Goal: Information Seeking & Learning: Check status

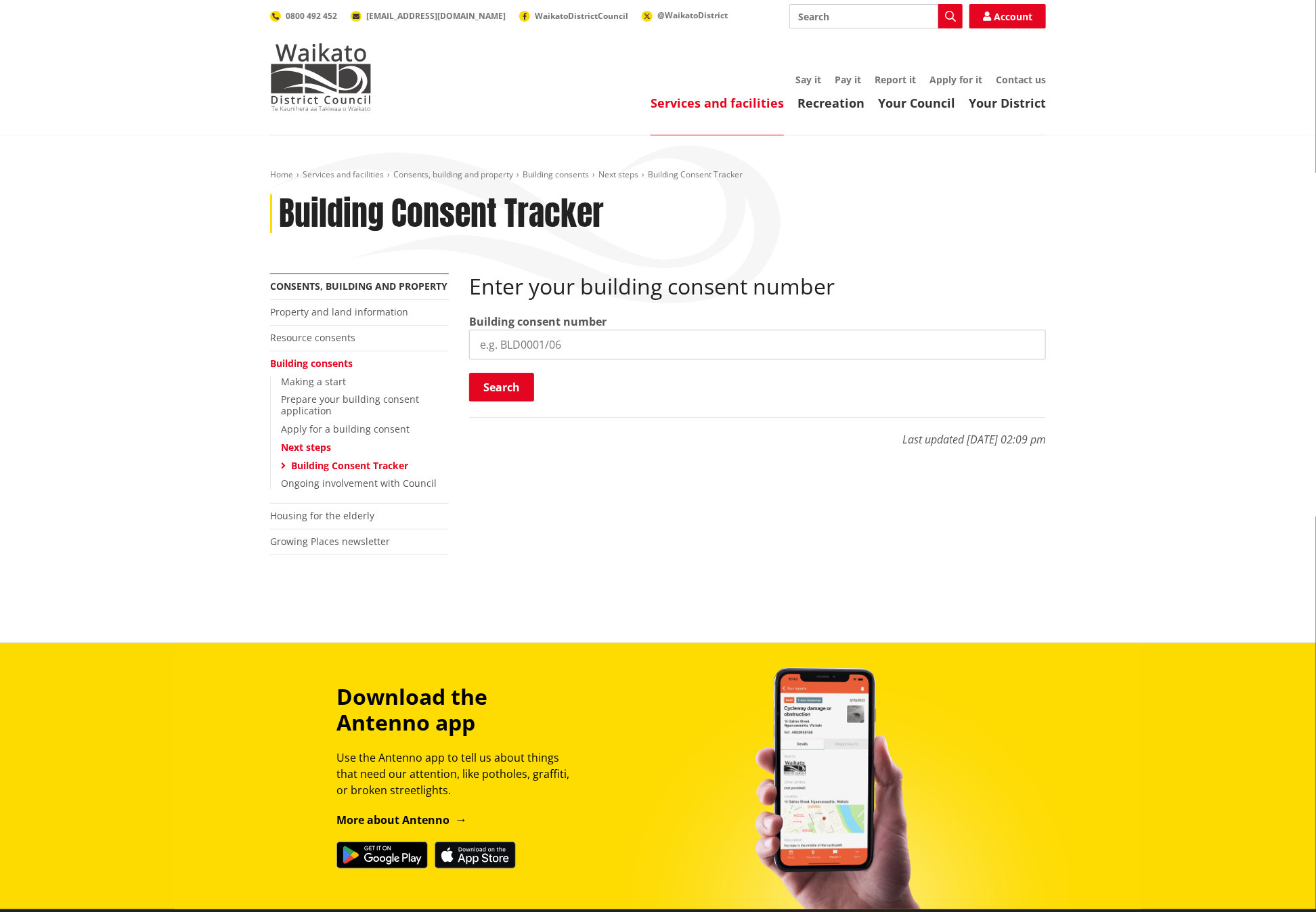
click at [664, 334] on input "search" at bounding box center [757, 344] width 576 height 30
paste input "BLD0152/26"
type input "BLD0152/26"
click at [504, 390] on button "Search" at bounding box center [501, 387] width 65 height 29
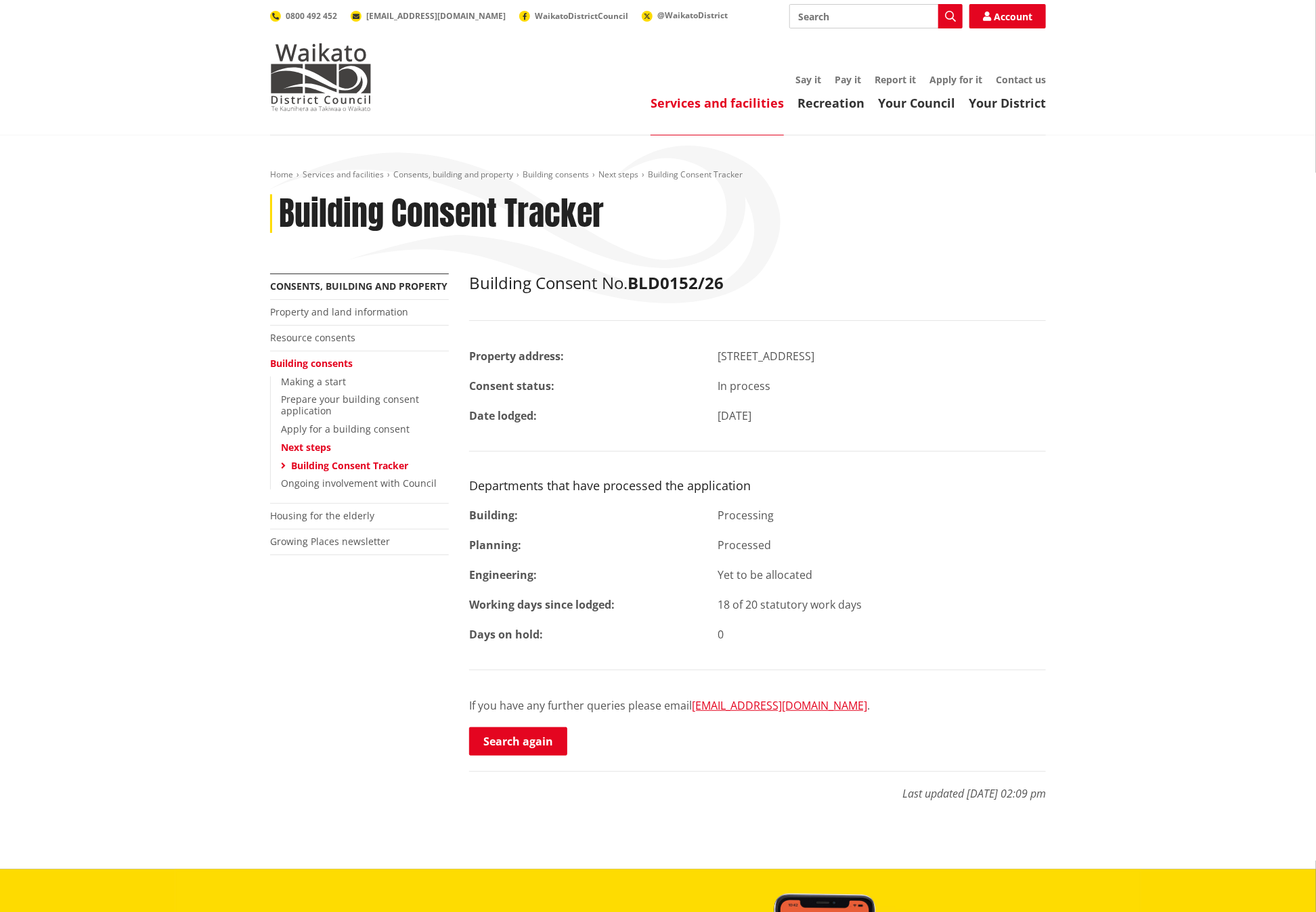
click at [882, 600] on div "18 of 20 statutory work days" at bounding box center [881, 604] width 348 height 16
